Goal: Navigation & Orientation: Find specific page/section

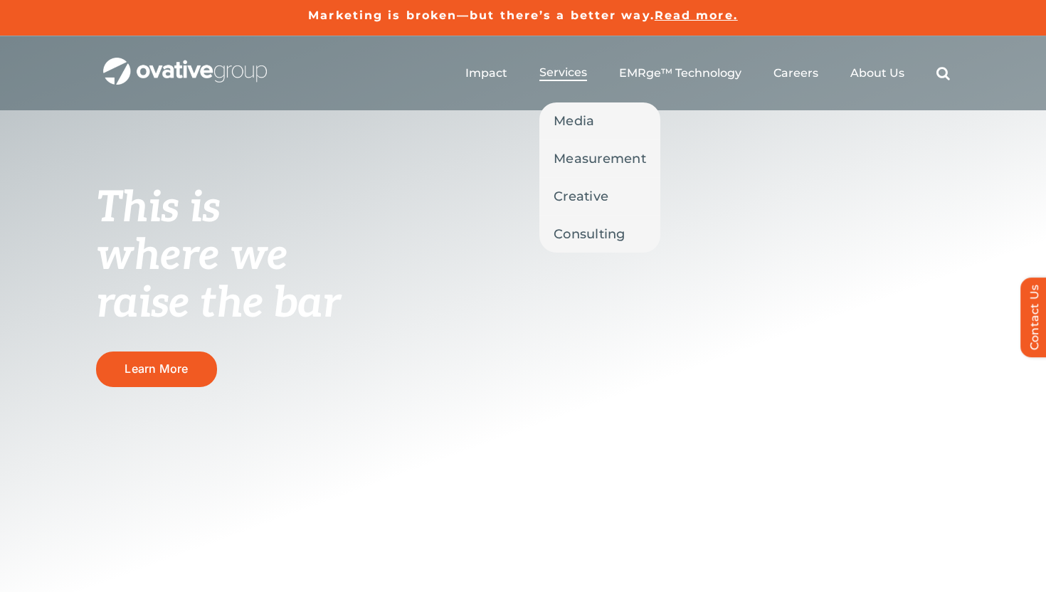
click at [587, 73] on span "Services" at bounding box center [563, 72] width 48 height 14
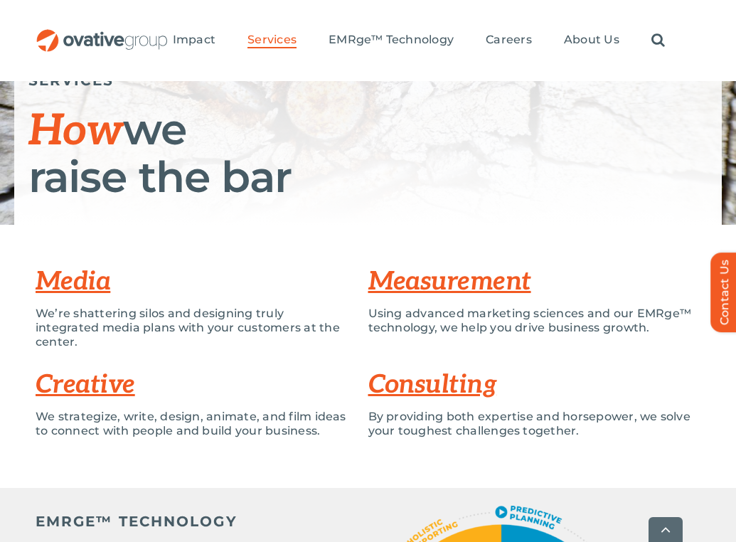
scroll to position [167, 0]
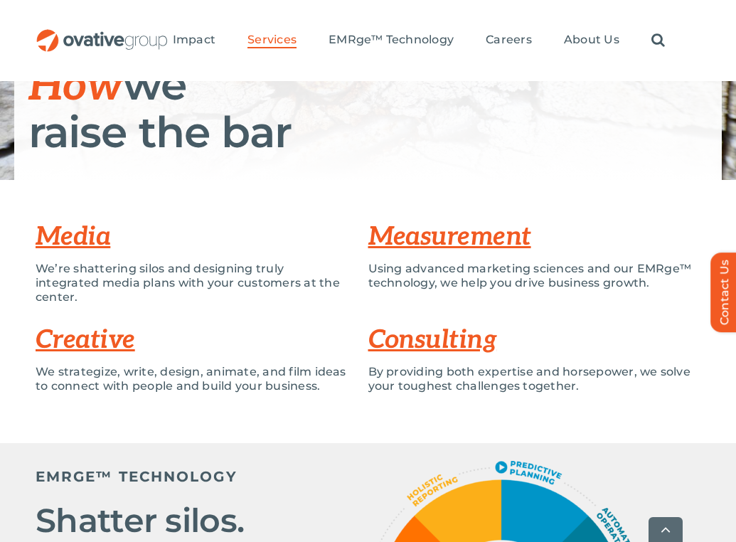
click at [402, 374] on p "By providing both expertise and horsepower, we solve your toughest challenges t…" at bounding box center [534, 379] width 333 height 28
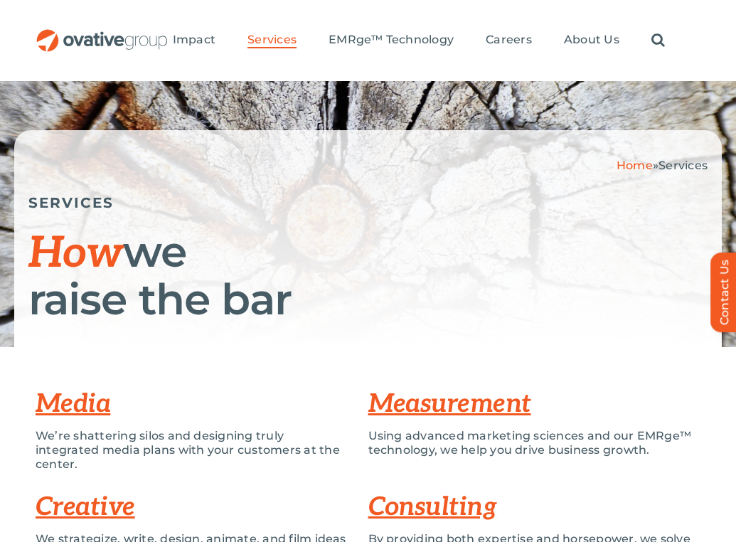
scroll to position [50, 0]
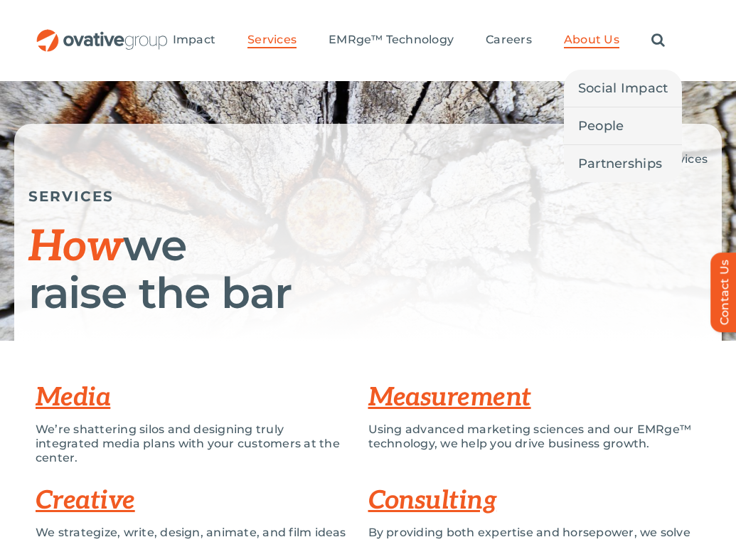
click at [602, 41] on span "About Us" at bounding box center [591, 40] width 55 height 14
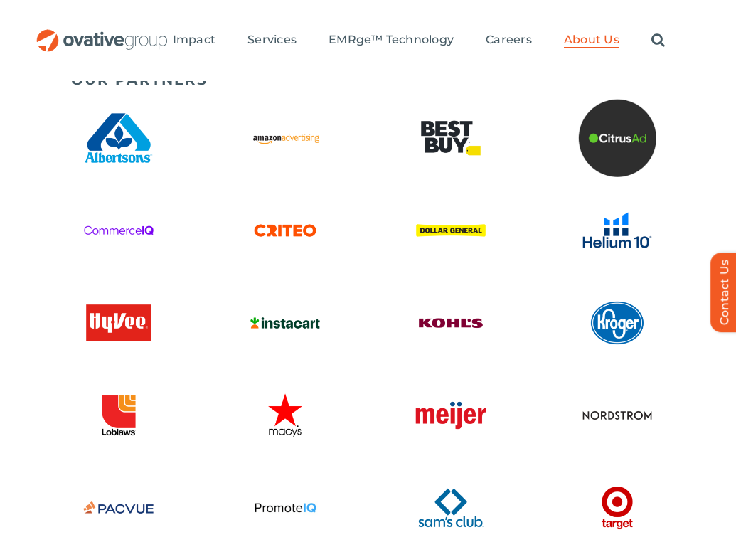
scroll to position [2629, 0]
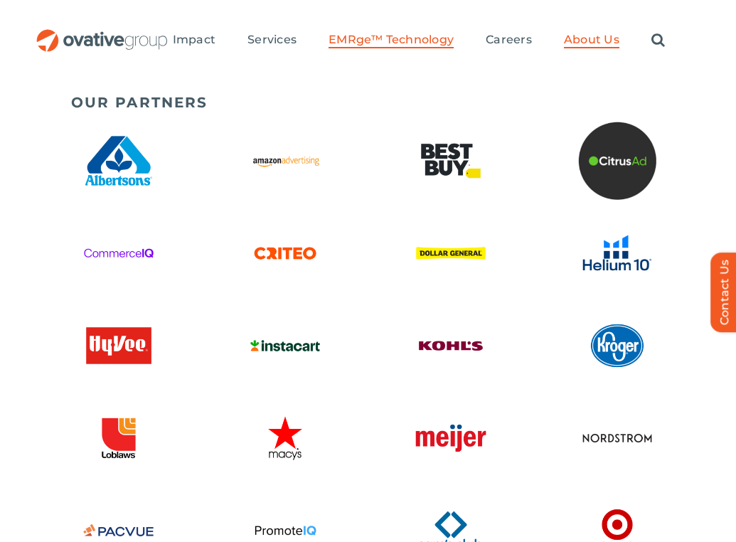
click at [429, 41] on span "EMRge™ Technology" at bounding box center [391, 40] width 125 height 14
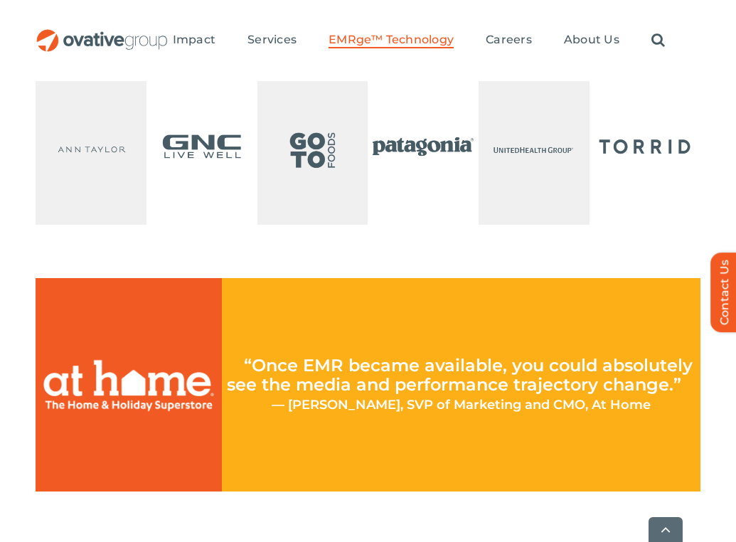
scroll to position [3915, 0]
